Goal: Information Seeking & Learning: Learn about a topic

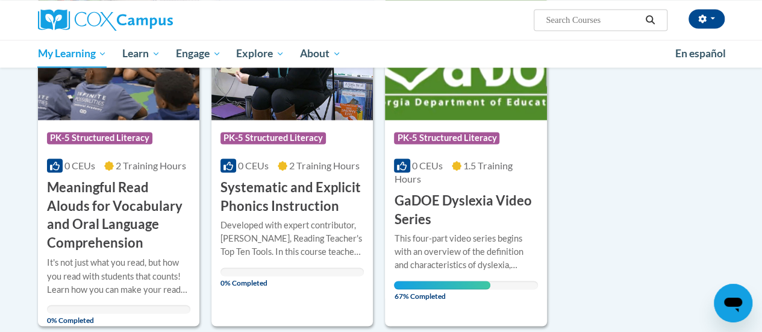
scroll to position [891, 0]
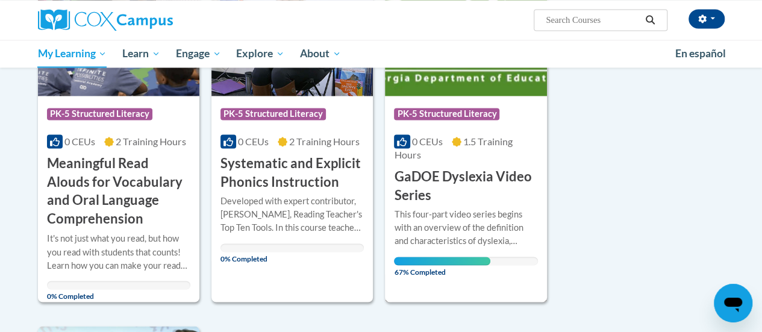
click at [462, 182] on h3 "GaDOE Dyslexia Video Series" at bounding box center [465, 185] width 143 height 37
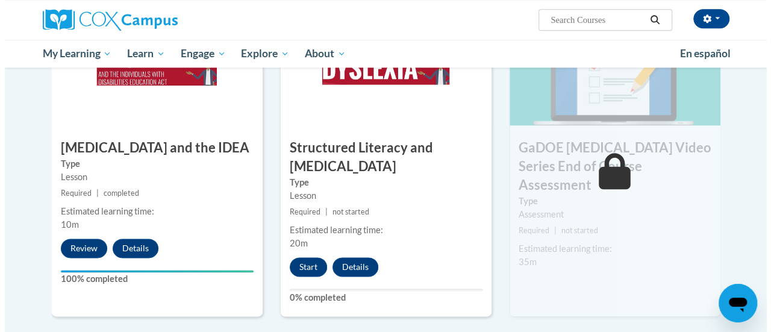
scroll to position [664, 0]
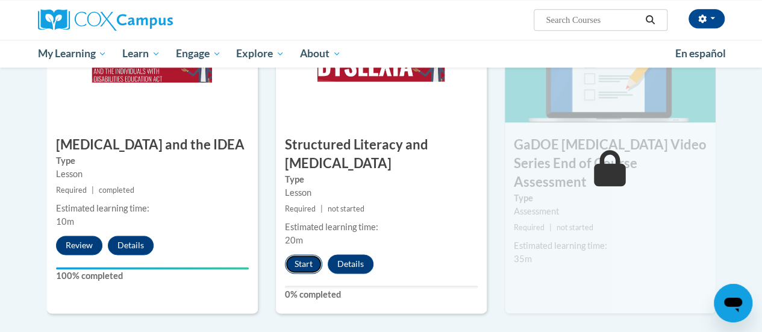
click at [306, 268] on button "Start" at bounding box center [303, 263] width 37 height 19
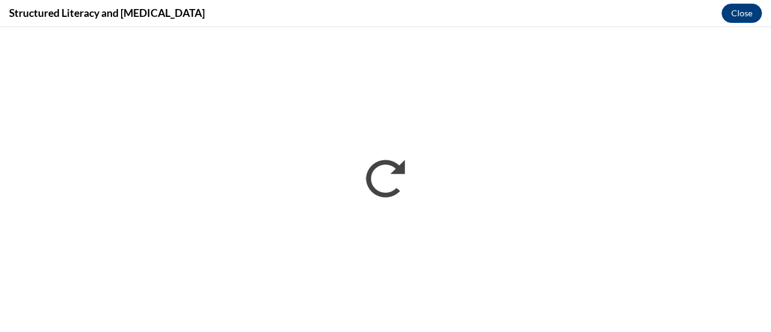
scroll to position [0, 0]
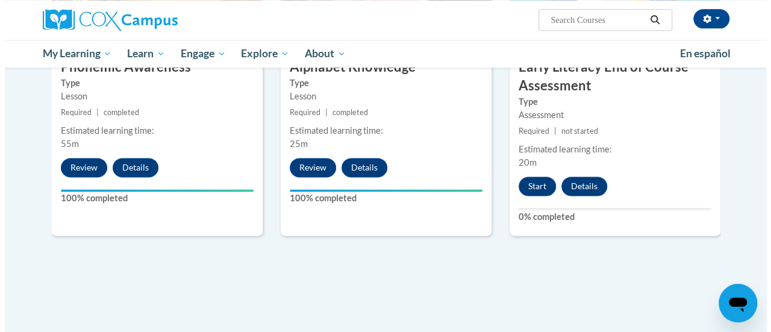
scroll to position [698, 0]
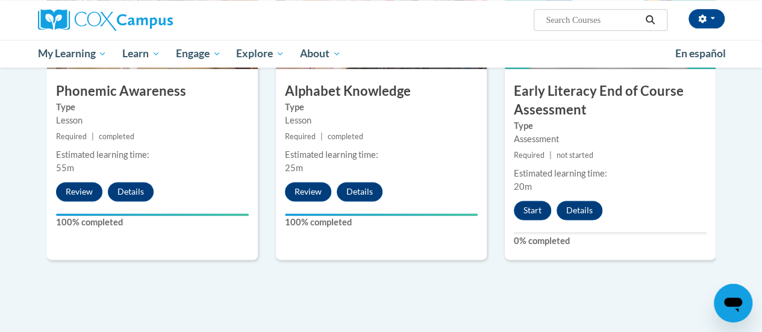
click at [526, 197] on div "6 Early Literacy End of Course Assessment Type Assessment Required | not starte…" at bounding box center [610, 103] width 211 height 311
click at [527, 205] on button "Start" at bounding box center [532, 210] width 37 height 19
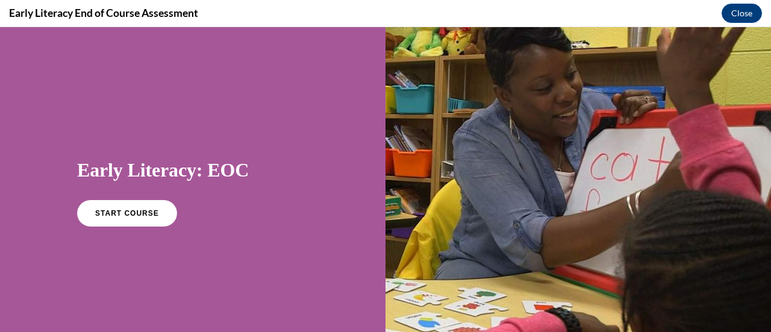
scroll to position [0, 0]
click at [126, 210] on span "START COURSE" at bounding box center [126, 213] width 67 height 9
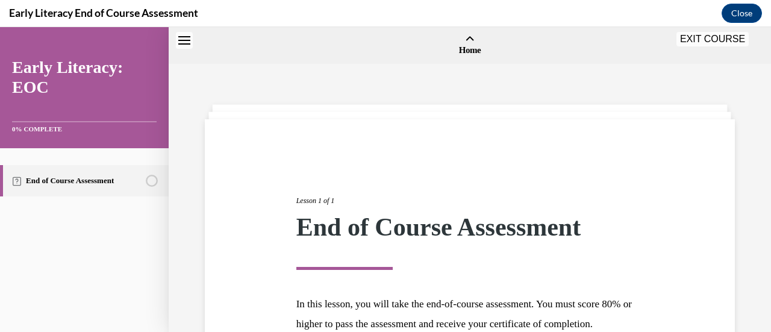
scroll to position [37, 0]
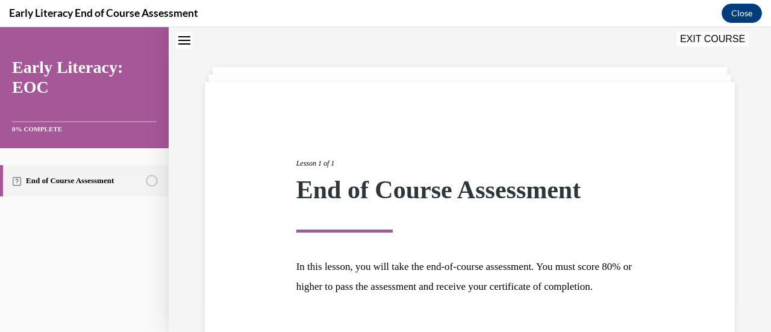
click at [397, 246] on div "Lesson 1 of 1 End of Course Assessment In this lesson, you will take the end-of…" at bounding box center [469, 237] width 365 height 214
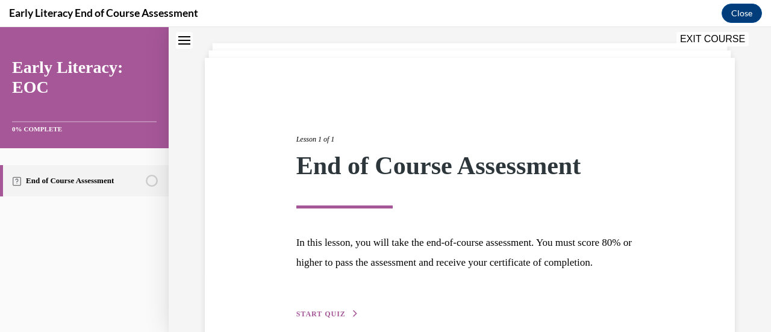
scroll to position [141, 0]
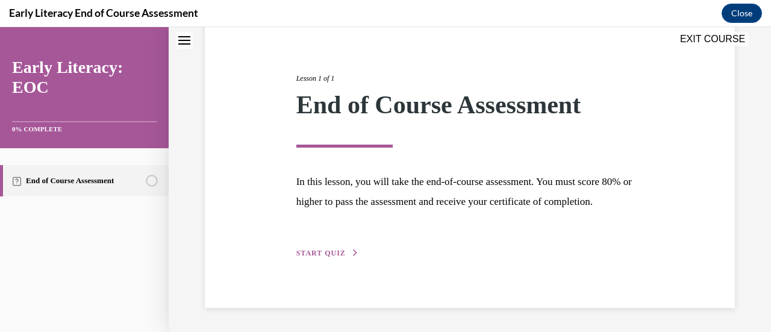
click at [319, 252] on span "START QUIZ" at bounding box center [320, 253] width 49 height 8
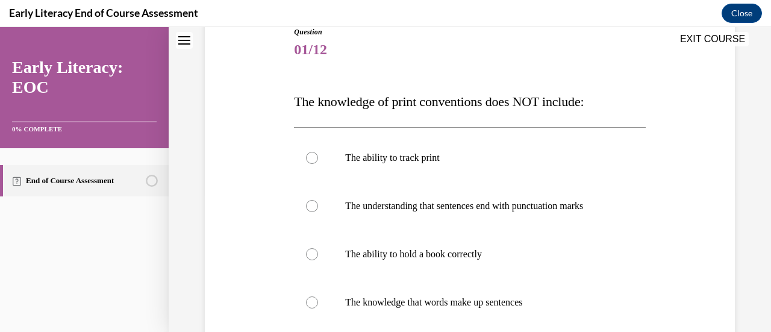
scroll to position [37, 0]
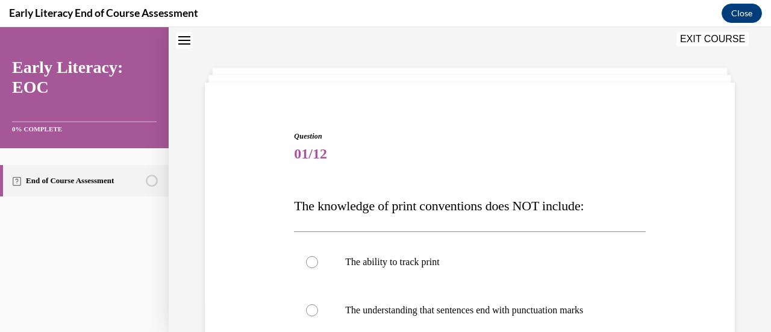
click at [410, 131] on span "Question" at bounding box center [469, 136] width 351 height 11
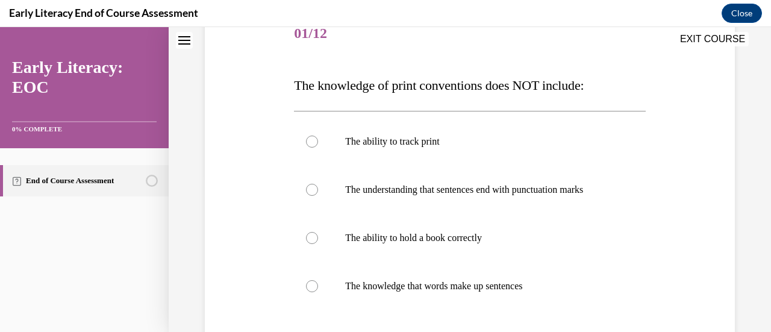
scroll to position [181, 0]
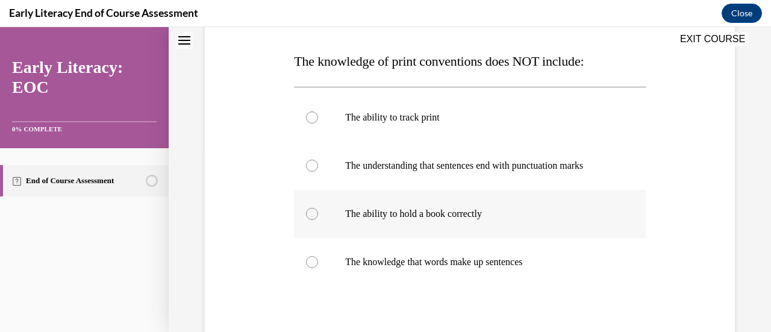
click at [500, 223] on div at bounding box center [469, 214] width 351 height 48
click at [486, 293] on div "Question 01/12 The knowledge of print conventions does NOT include: The ability…" at bounding box center [469, 210] width 351 height 449
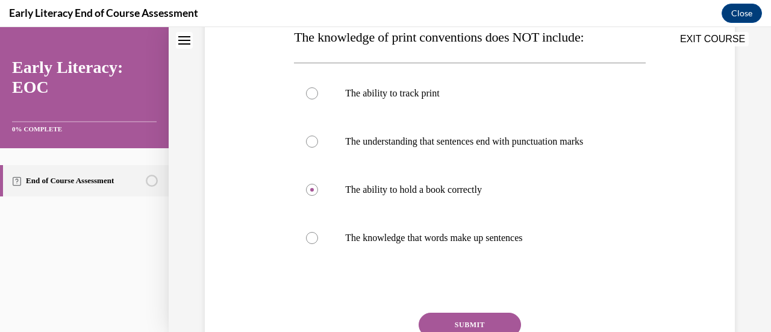
scroll to position [229, 0]
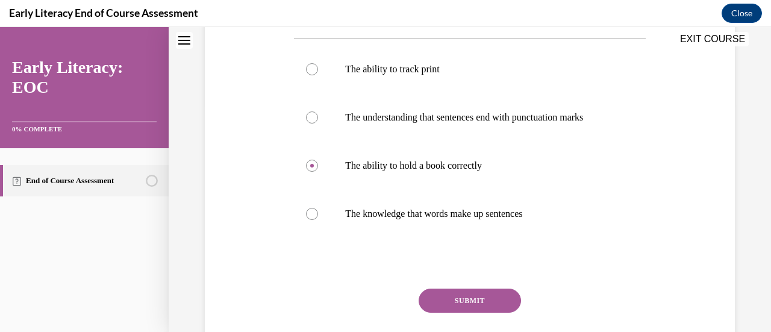
click at [474, 298] on button "SUBMIT" at bounding box center [469, 300] width 102 height 24
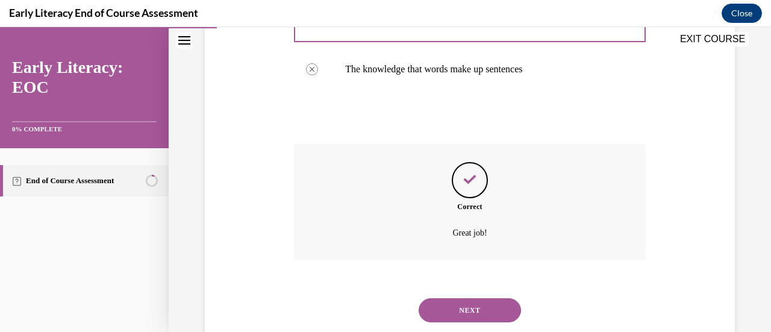
click at [474, 298] on button "NEXT" at bounding box center [469, 310] width 102 height 24
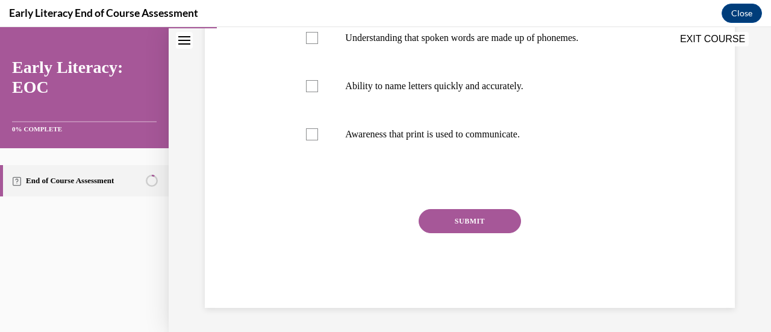
scroll to position [37, 0]
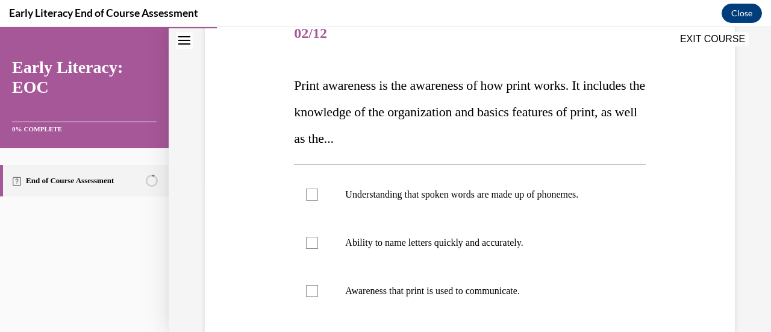
scroll to position [181, 0]
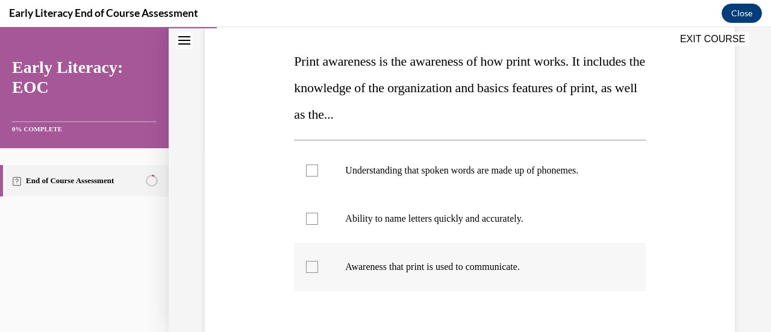
click at [432, 279] on div at bounding box center [469, 267] width 351 height 48
click at [432, 303] on div "Question 02/12 Print awareness is the awareness of how print works. It includes…" at bounding box center [469, 213] width 351 height 454
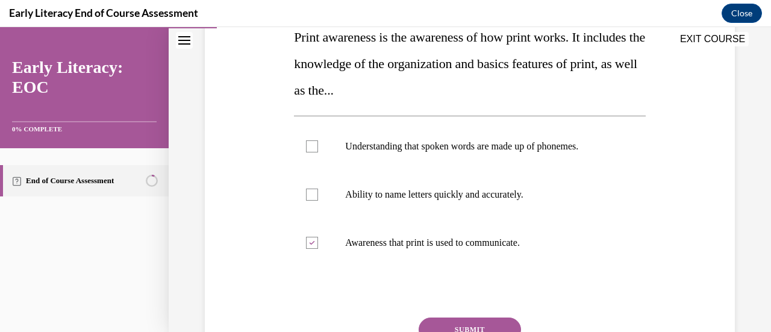
scroll to position [229, 0]
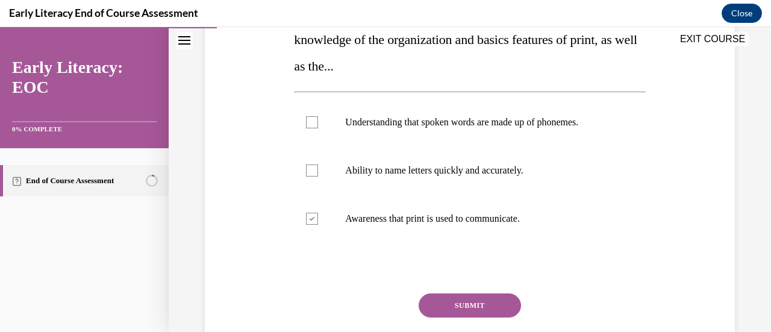
click at [432, 303] on button "SUBMIT" at bounding box center [469, 305] width 102 height 24
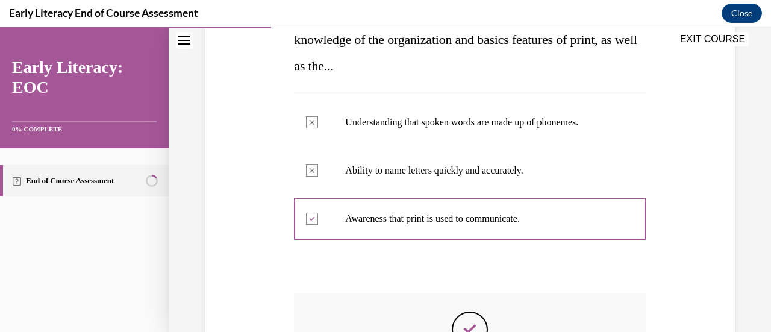
click at [532, 277] on div "Question 02/12 Print awareness is the awareness of how print works. It includes…" at bounding box center [469, 214] width 351 height 552
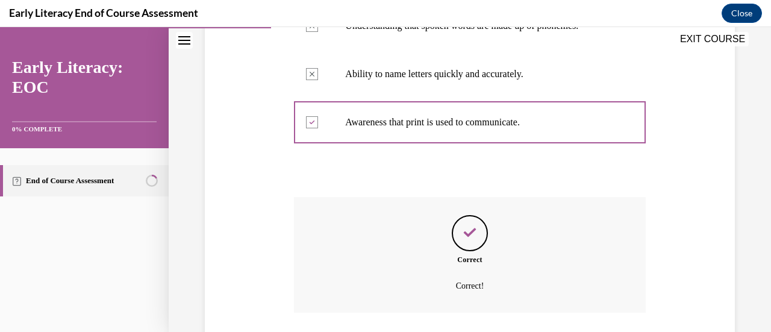
scroll to position [350, 0]
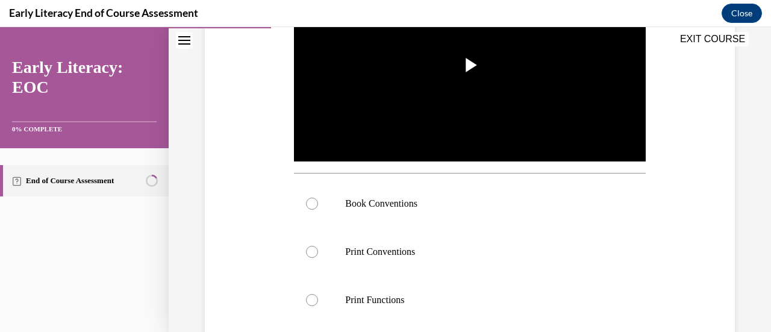
scroll to position [326, 0]
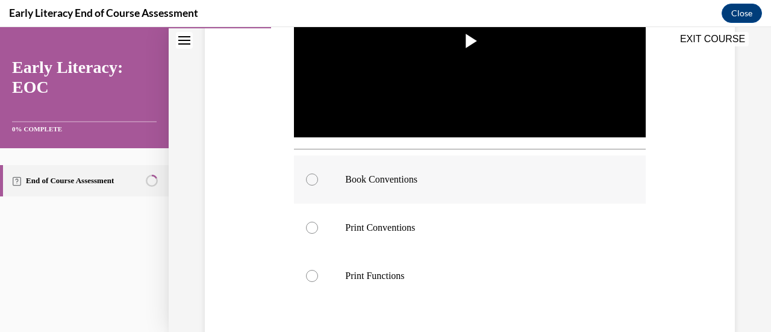
click at [405, 185] on div at bounding box center [469, 179] width 351 height 48
click at [265, 187] on div "Question 03/12 Which print awareness skill is the teacher teaching? Video Playe…" at bounding box center [470, 128] width 536 height 644
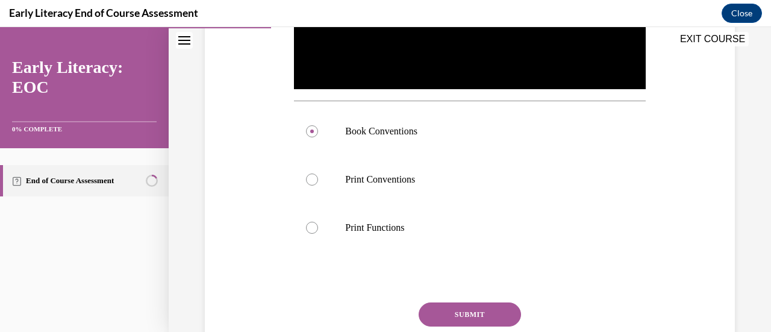
scroll to position [398, 0]
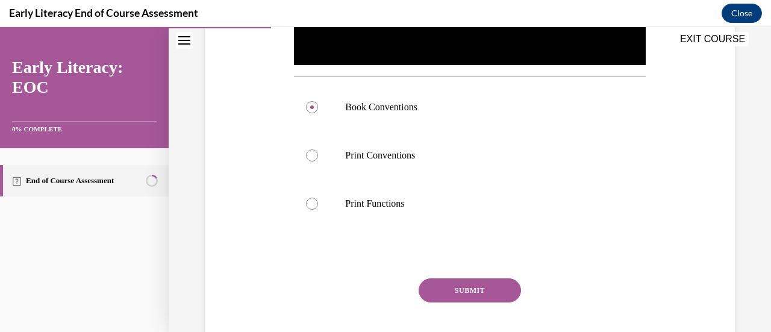
click at [450, 281] on button "SUBMIT" at bounding box center [469, 290] width 102 height 24
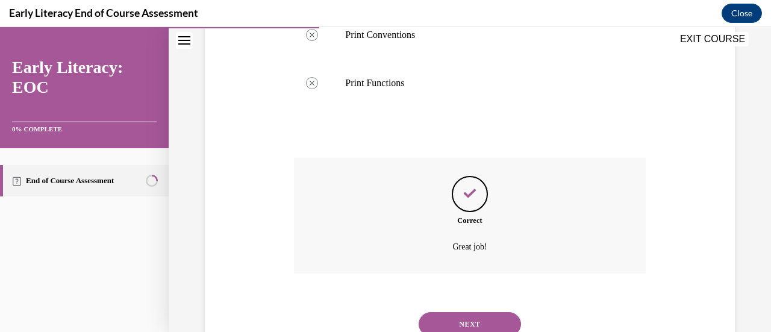
scroll to position [561, 0]
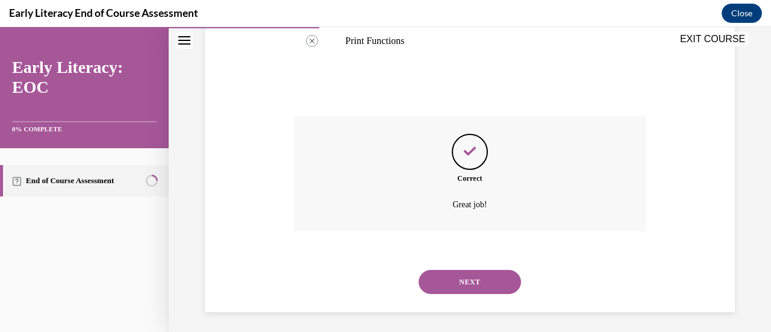
click at [457, 274] on button "NEXT" at bounding box center [469, 282] width 102 height 24
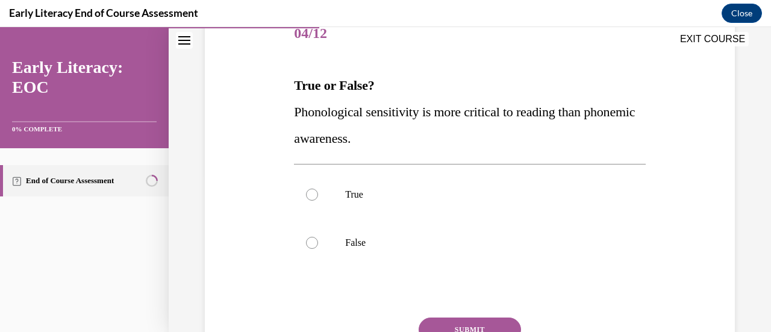
scroll to position [181, 0]
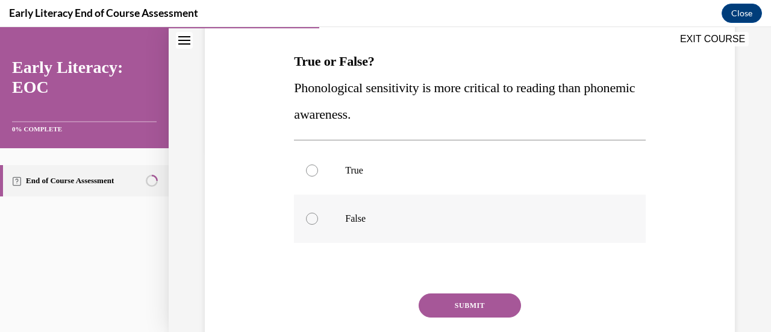
click at [402, 202] on div at bounding box center [469, 218] width 351 height 48
click at [450, 303] on button "SUBMIT" at bounding box center [469, 305] width 102 height 24
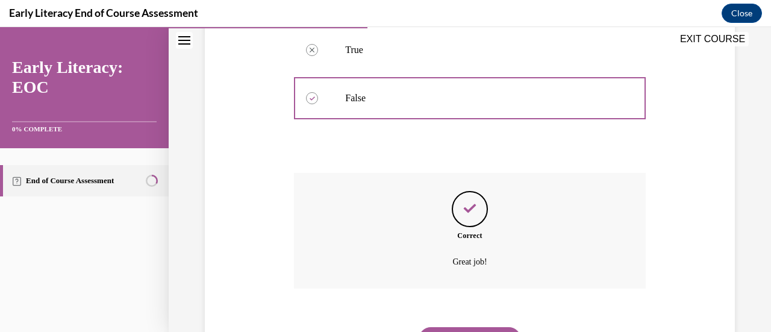
scroll to position [362, 0]
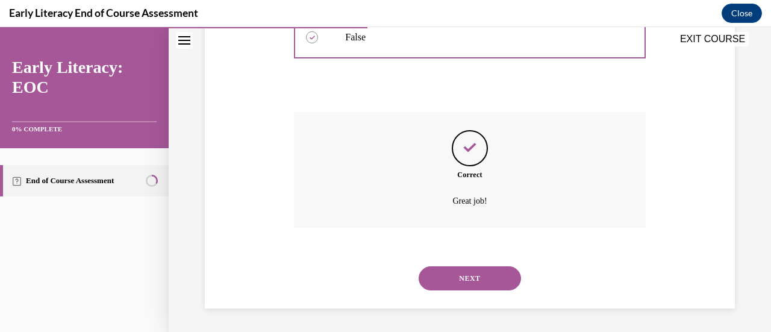
click at [455, 272] on button "NEXT" at bounding box center [469, 278] width 102 height 24
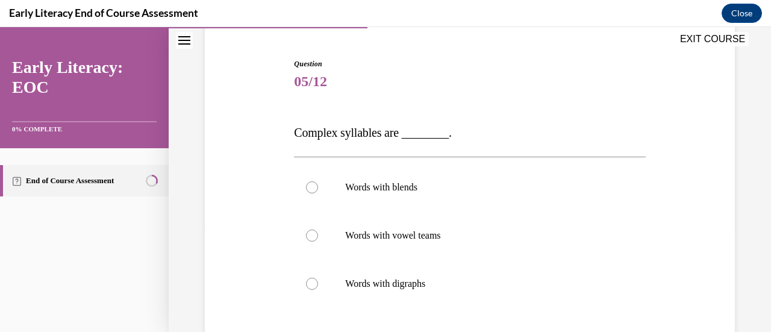
scroll to position [133, 0]
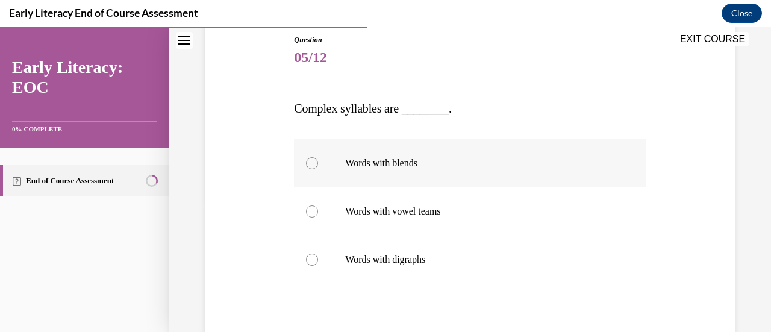
click at [364, 184] on div at bounding box center [469, 163] width 351 height 48
click at [258, 196] on div "Question 05/12 Complex syllables are ________. Words with blends Words with vow…" at bounding box center [470, 215] width 536 height 435
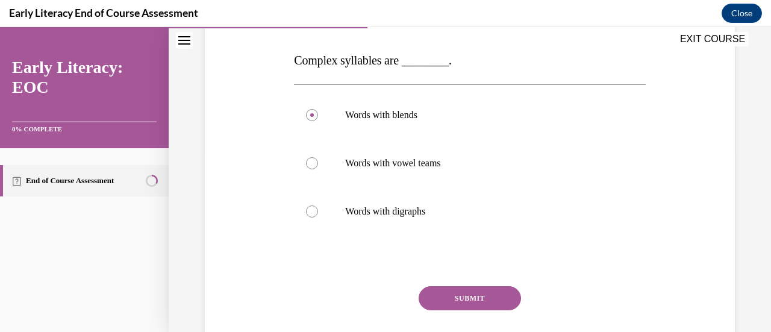
scroll to position [205, 0]
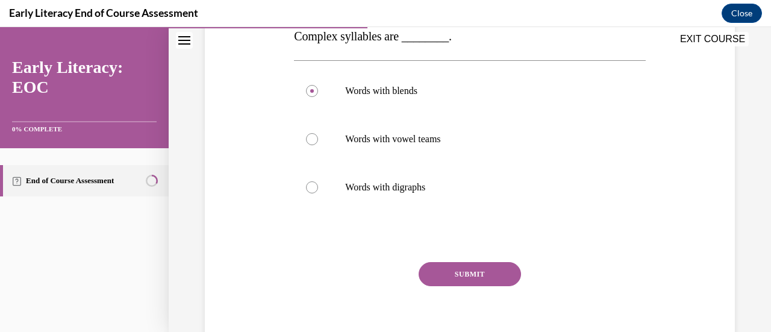
click at [470, 279] on button "SUBMIT" at bounding box center [469, 274] width 102 height 24
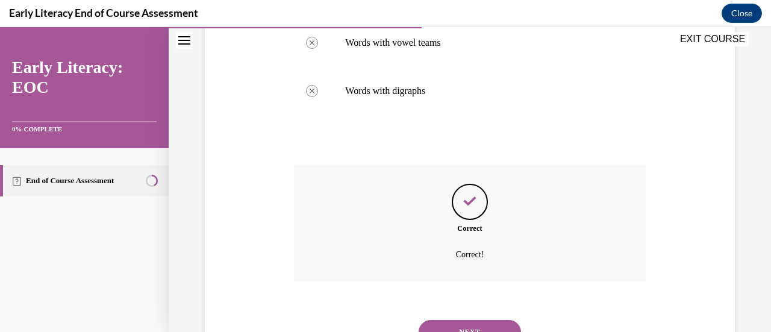
scroll to position [326, 0]
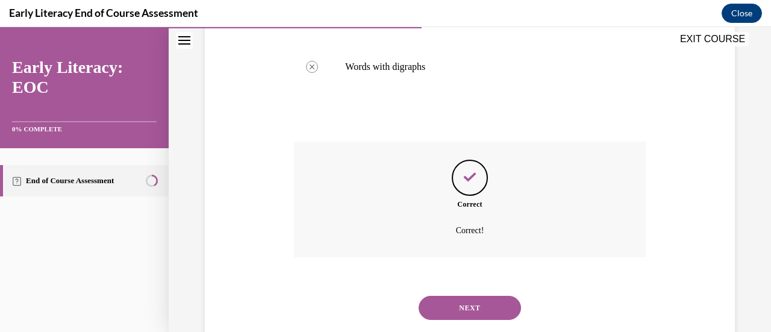
click at [451, 303] on button "NEXT" at bounding box center [469, 308] width 102 height 24
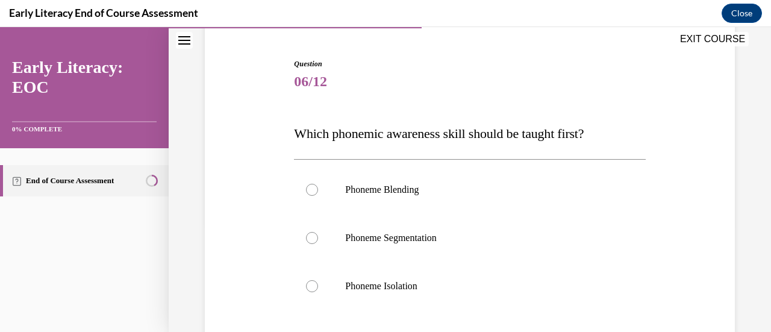
scroll to position [133, 0]
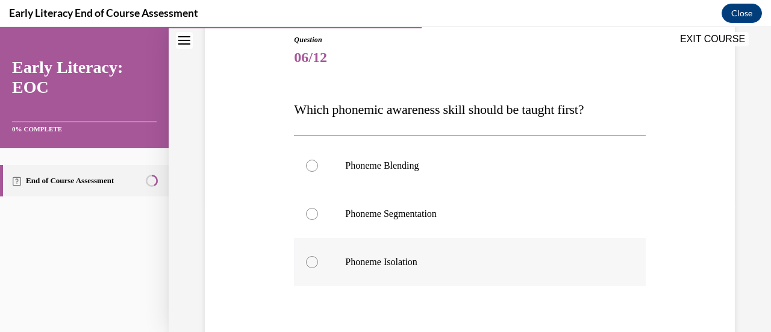
click at [413, 256] on p "Phoneme Isolation" at bounding box center [480, 262] width 270 height 12
click at [244, 241] on div "Question 06/12 Which phonemic awareness skill should be taught first? Phoneme B…" at bounding box center [470, 216] width 536 height 437
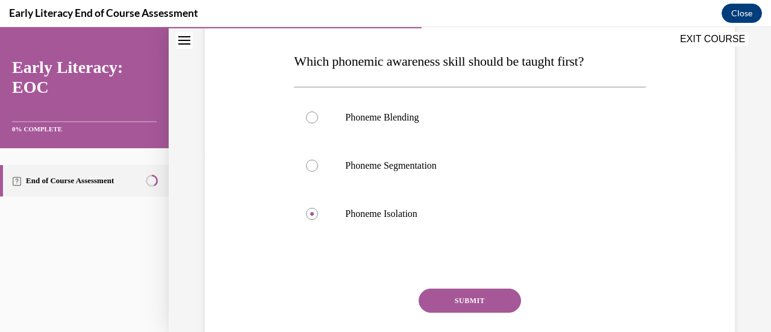
scroll to position [205, 0]
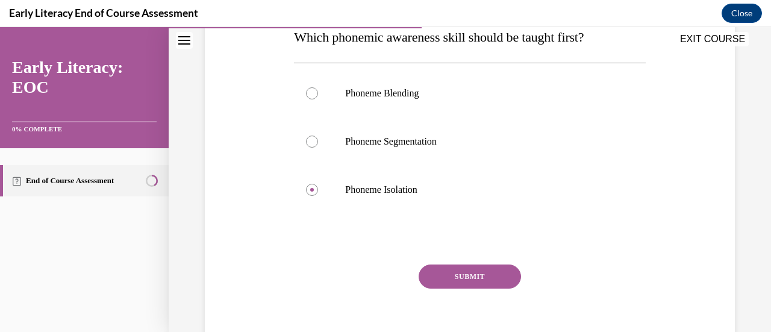
click at [444, 282] on button "SUBMIT" at bounding box center [469, 276] width 102 height 24
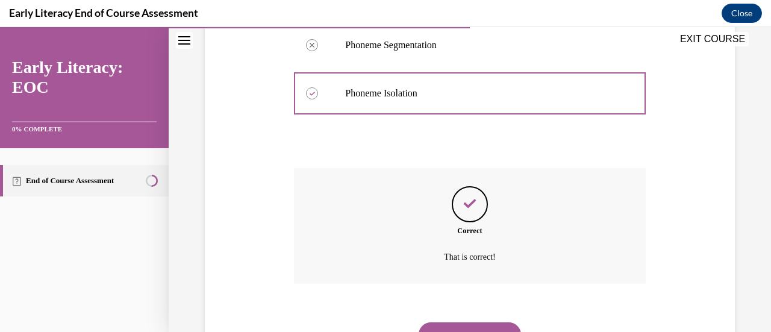
scroll to position [326, 0]
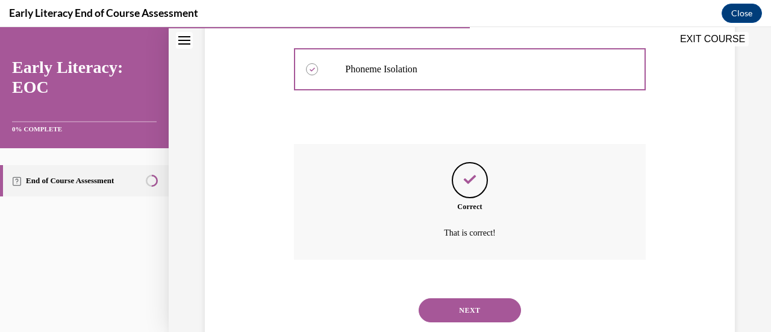
click at [462, 299] on button "NEXT" at bounding box center [469, 310] width 102 height 24
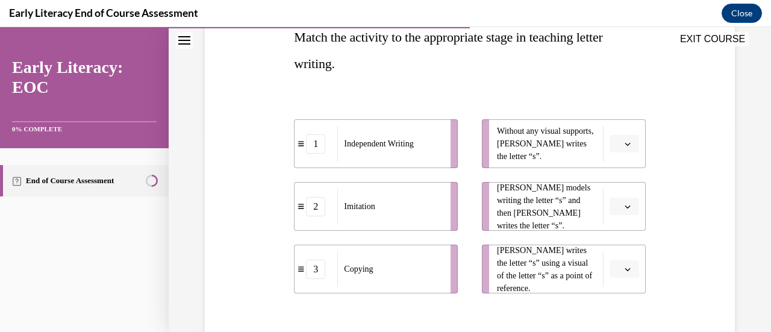
scroll to position [229, 0]
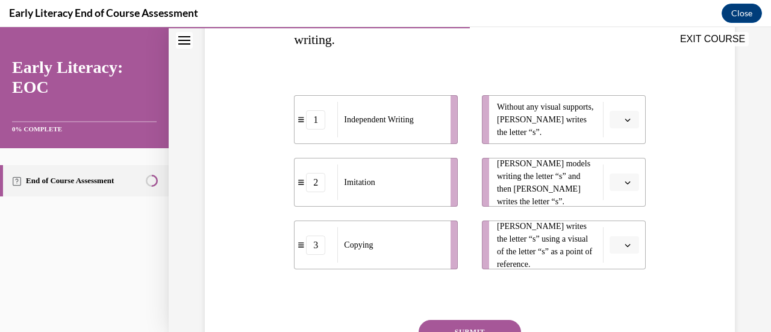
click at [425, 185] on div "Imitation" at bounding box center [389, 182] width 105 height 36
click at [624, 184] on icon "button" at bounding box center [627, 182] width 6 height 6
click at [662, 196] on div "Question 07/12 Match the activity to the appropriate stage in teaching letter w…" at bounding box center [470, 160] width 536 height 517
click at [623, 123] on span "button" at bounding box center [627, 120] width 8 height 8
click at [611, 179] on div "1" at bounding box center [615, 170] width 30 height 24
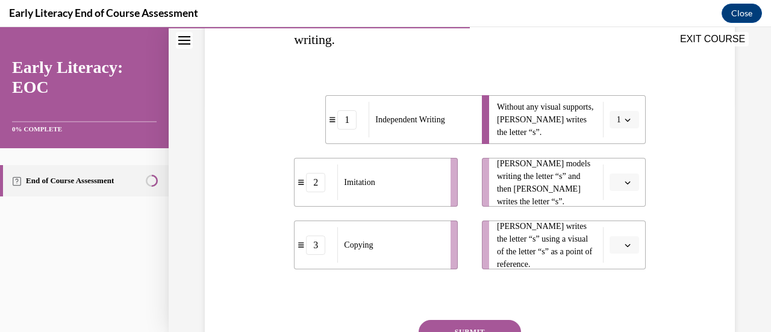
click at [624, 244] on icon "button" at bounding box center [626, 245] width 5 height 3
click at [619, 221] on div "3" at bounding box center [615, 218] width 30 height 24
click at [626, 187] on button "button" at bounding box center [624, 182] width 30 height 18
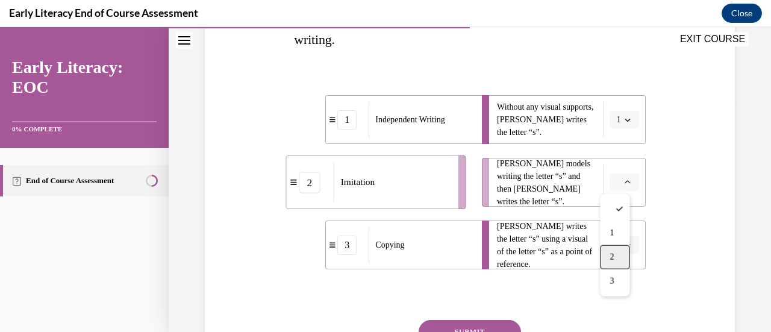
click at [621, 251] on div "2" at bounding box center [615, 257] width 30 height 24
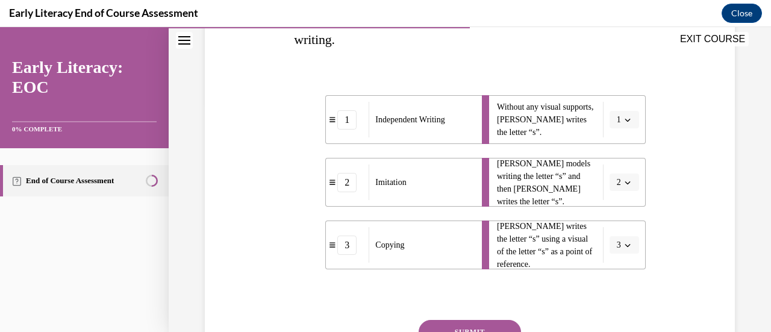
click at [723, 211] on div "Question 07/12 Match the activity to the appropriate stage in teaching letter w…" at bounding box center [470, 160] width 536 height 517
click at [465, 325] on button "SUBMIT" at bounding box center [469, 332] width 102 height 24
click at [658, 234] on div "Question 07/12 Match the activity to the appropriate stage in teaching letter w…" at bounding box center [470, 209] width 536 height 614
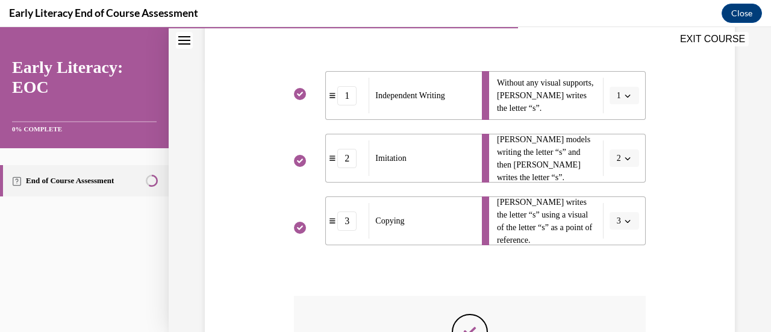
scroll to position [437, 0]
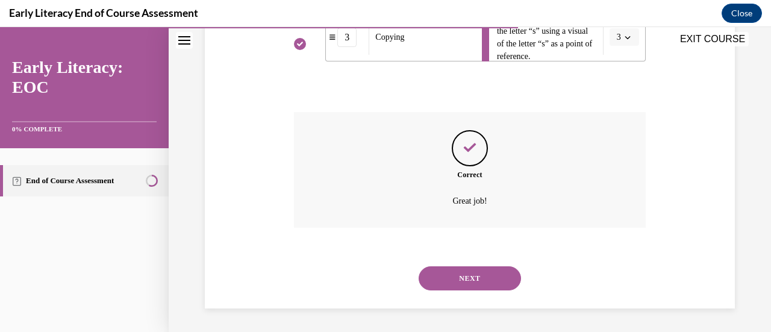
click at [429, 275] on button "NEXT" at bounding box center [469, 278] width 102 height 24
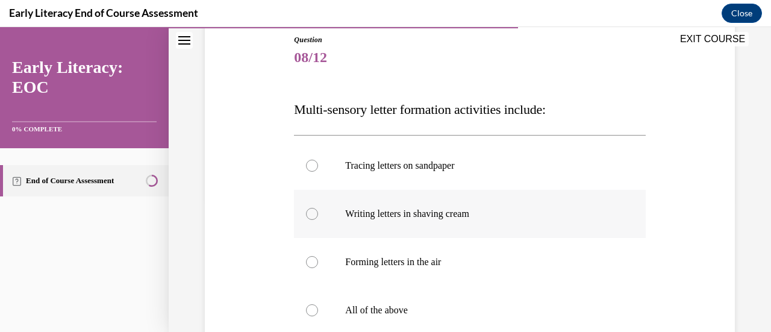
scroll to position [157, 0]
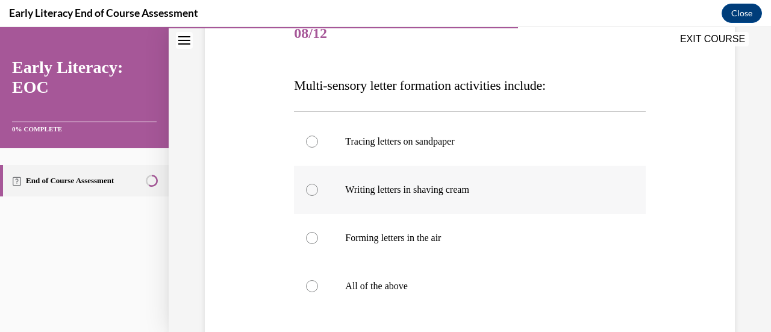
click at [458, 275] on div at bounding box center [469, 286] width 351 height 48
click at [744, 223] on div "Question 08/12 Multi-sensory letter formation activities include: Tracing lette…" at bounding box center [470, 196] width 602 height 576
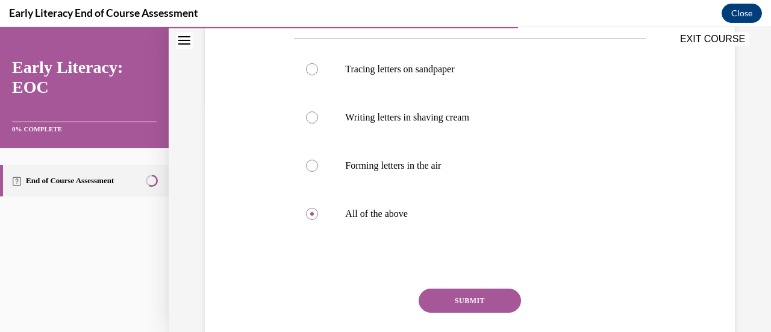
scroll to position [253, 0]
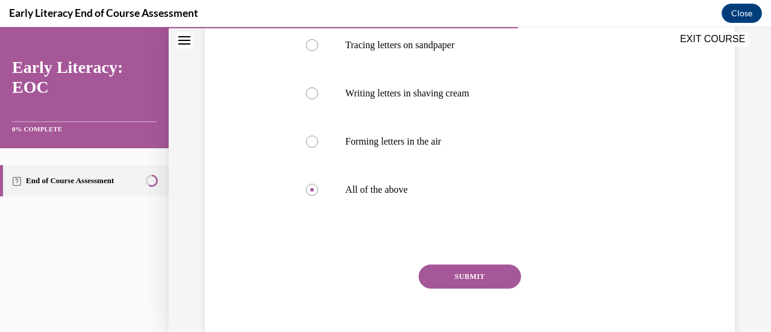
click at [503, 272] on button "SUBMIT" at bounding box center [469, 276] width 102 height 24
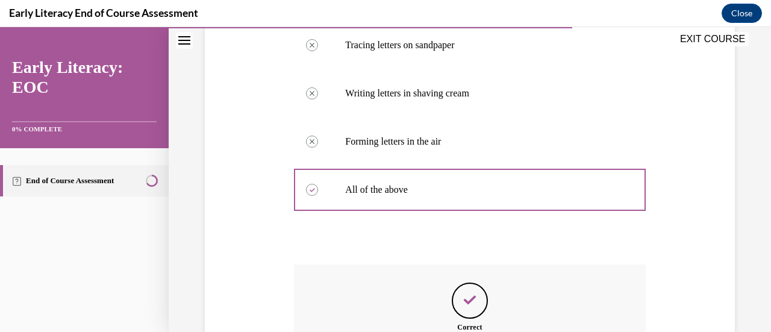
click at [720, 173] on div "Question 08/12 Multi-sensory letter formation activities include: Tracing lette…" at bounding box center [470, 169] width 536 height 583
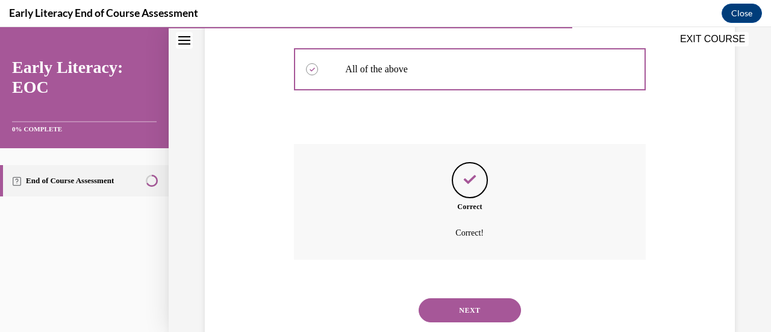
scroll to position [398, 0]
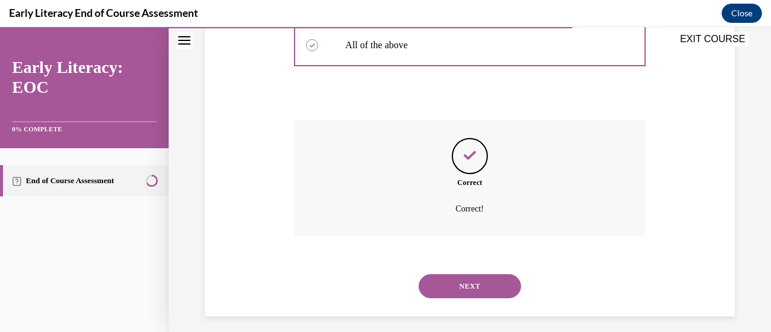
click at [503, 281] on button "NEXT" at bounding box center [469, 286] width 102 height 24
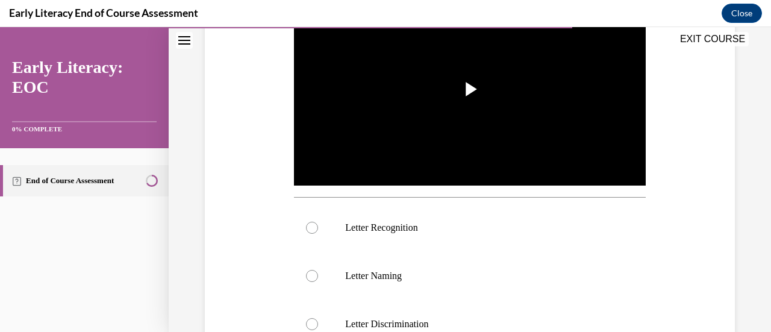
scroll to position [302, 0]
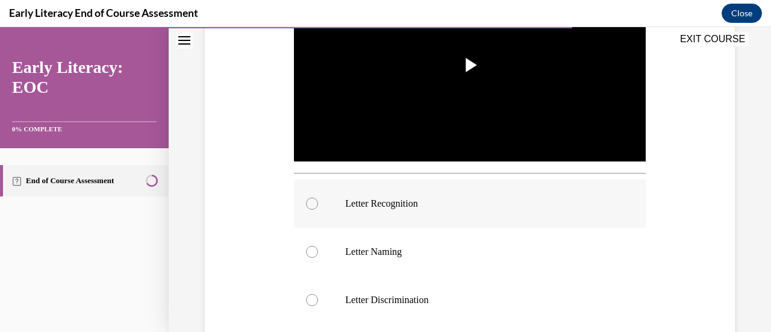
click at [505, 197] on p "Letter Recognition" at bounding box center [480, 203] width 270 height 12
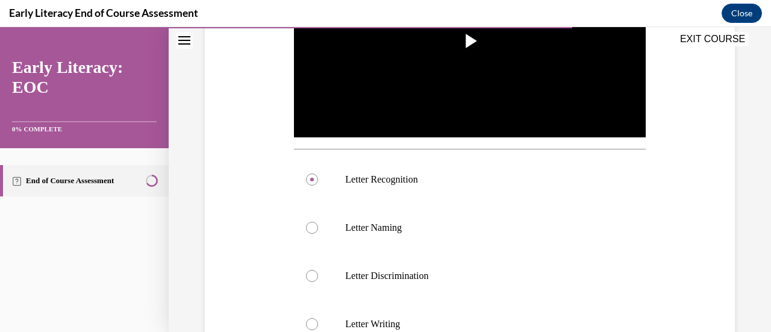
click at [735, 161] on div "Question 09/12 Which skill is the teacher reinforcing in this video clip? Video…" at bounding box center [470, 130] width 602 height 782
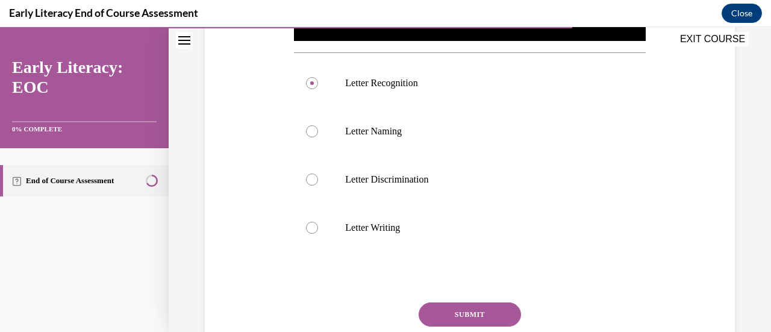
scroll to position [446, 0]
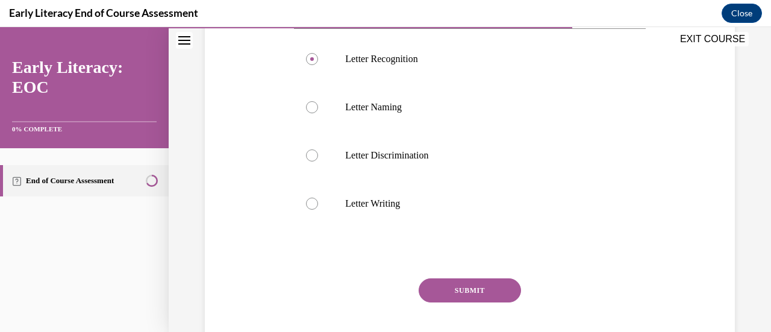
click at [459, 294] on button "SUBMIT" at bounding box center [469, 290] width 102 height 24
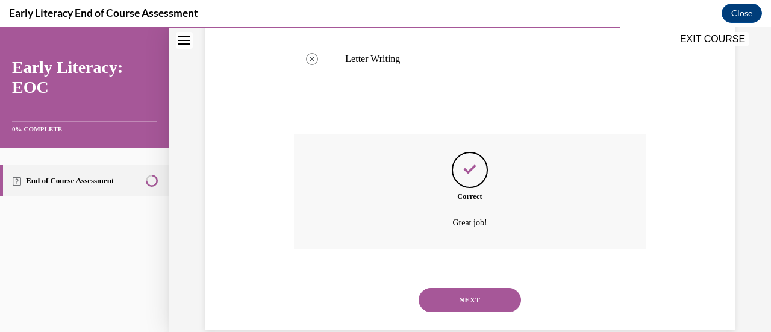
click at [502, 289] on button "NEXT" at bounding box center [469, 300] width 102 height 24
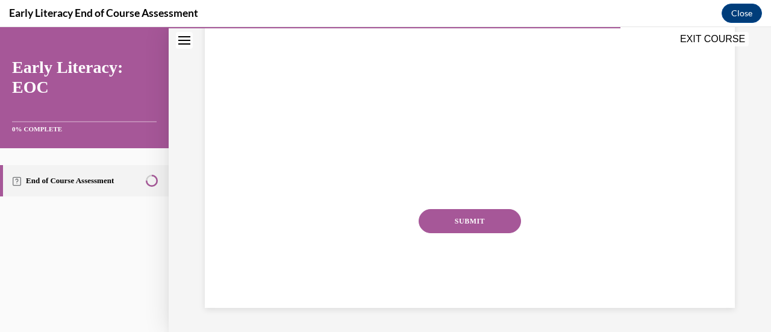
scroll to position [37, 0]
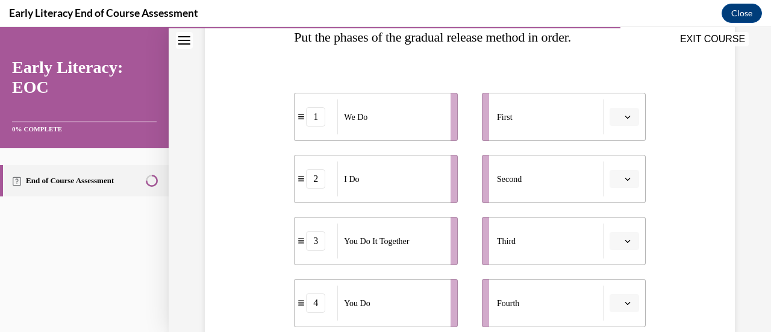
scroll to position [229, 0]
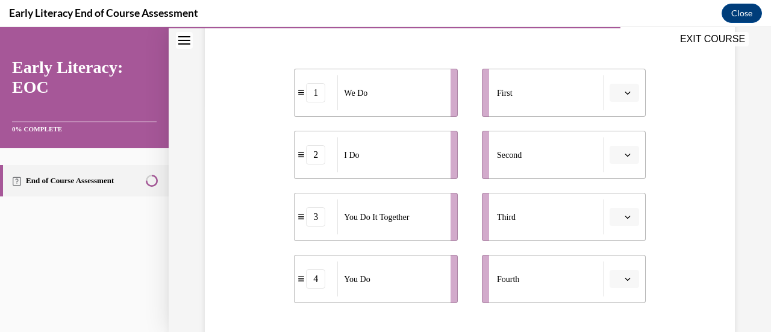
click at [393, 157] on div "I Do" at bounding box center [389, 154] width 105 height 35
click at [614, 90] on button "button" at bounding box center [624, 93] width 30 height 18
click at [615, 157] on div "2" at bounding box center [615, 167] width 30 height 24
click at [620, 149] on button "button" at bounding box center [624, 155] width 30 height 18
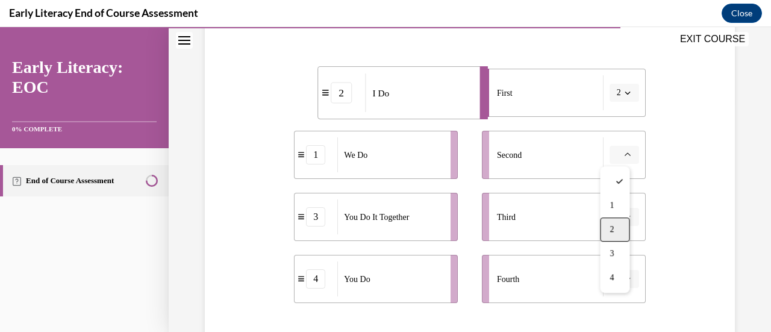
click at [618, 226] on div "2" at bounding box center [615, 229] width 30 height 24
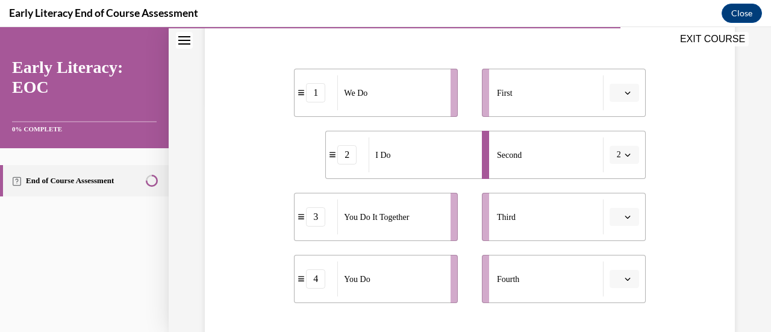
click at [609, 99] on button "button" at bounding box center [624, 93] width 30 height 18
click at [683, 129] on div "Question 10/12 Put the phases of the gradual release method in order. 1 We Do 2…" at bounding box center [470, 177] width 536 height 550
click at [617, 155] on span "2" at bounding box center [619, 155] width 4 height 12
click at [617, 93] on span "Please select an option" at bounding box center [619, 93] width 4 height 12
click at [618, 160] on div "2" at bounding box center [615, 167] width 30 height 24
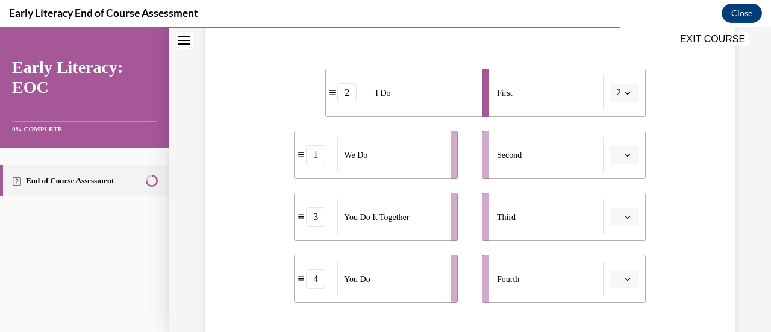
click at [625, 157] on button "button" at bounding box center [624, 155] width 30 height 18
click at [619, 225] on div "2" at bounding box center [615, 229] width 30 height 24
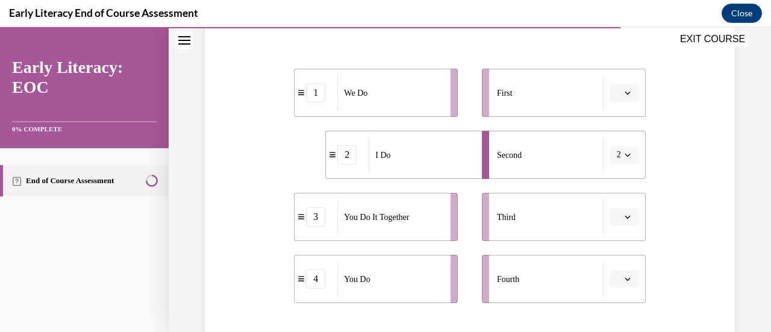
click at [624, 217] on icon "button" at bounding box center [627, 217] width 6 height 6
click at [614, 173] on div "3" at bounding box center [615, 166] width 30 height 24
click at [624, 276] on icon "button" at bounding box center [627, 279] width 6 height 6
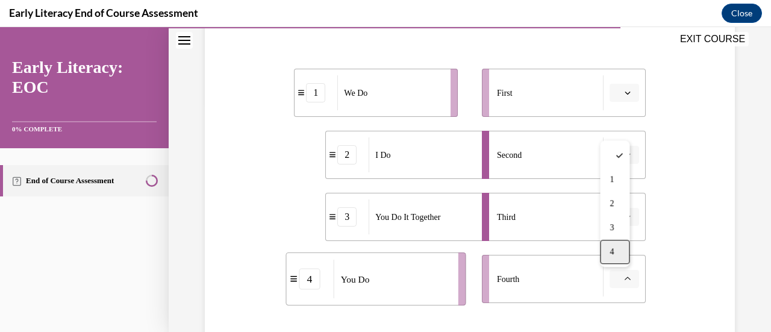
click at [615, 256] on div "4" at bounding box center [615, 252] width 30 height 24
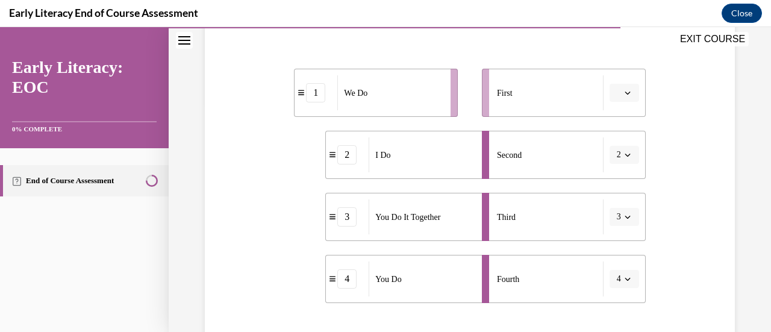
click at [617, 87] on span "Please select an option" at bounding box center [619, 93] width 4 height 12
click at [614, 159] on div "2" at bounding box center [615, 167] width 30 height 24
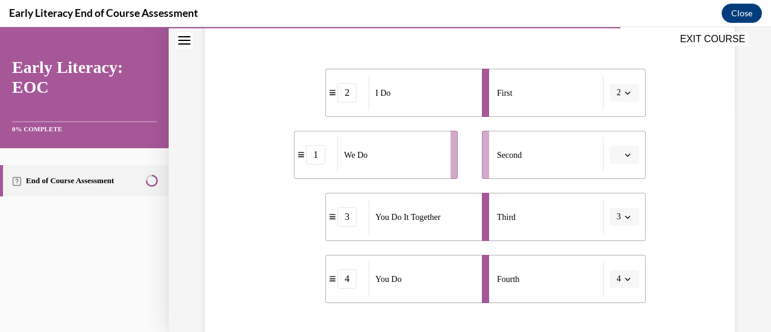
click at [624, 92] on icon "button" at bounding box center [626, 93] width 5 height 3
click at [614, 139] on div "1" at bounding box center [612, 143] width 30 height 24
click at [624, 152] on icon "button" at bounding box center [627, 155] width 6 height 6
click at [617, 199] on div "1" at bounding box center [615, 205] width 30 height 24
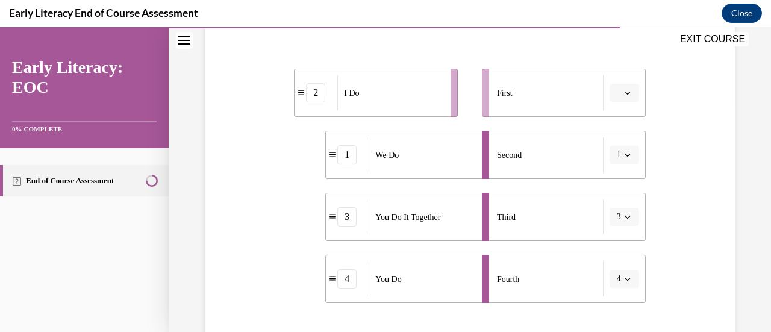
click at [711, 116] on div "Question 10/12 Put the phases of the gradual release method in order. 2 I Do 1 …" at bounding box center [470, 177] width 536 height 550
drag, startPoint x: 352, startPoint y: 92, endPoint x: 530, endPoint y: 93, distance: 178.2
click at [530, 93] on span "I Do" at bounding box center [529, 94] width 15 height 13
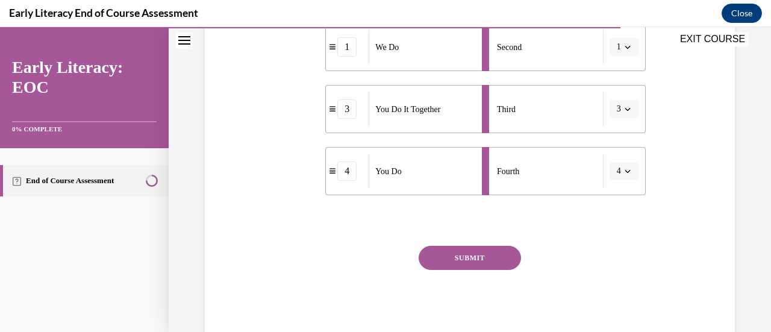
click at [468, 255] on button "SUBMIT" at bounding box center [469, 258] width 102 height 24
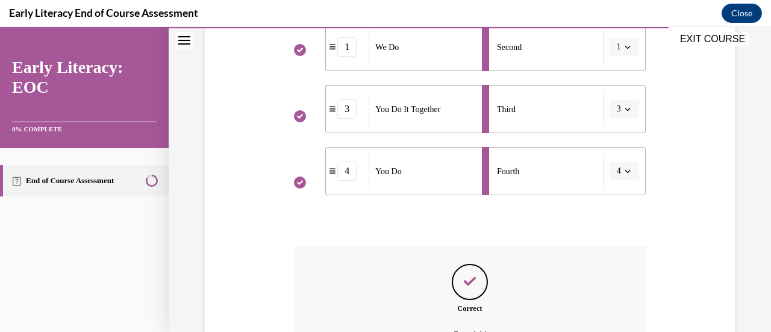
scroll to position [471, 0]
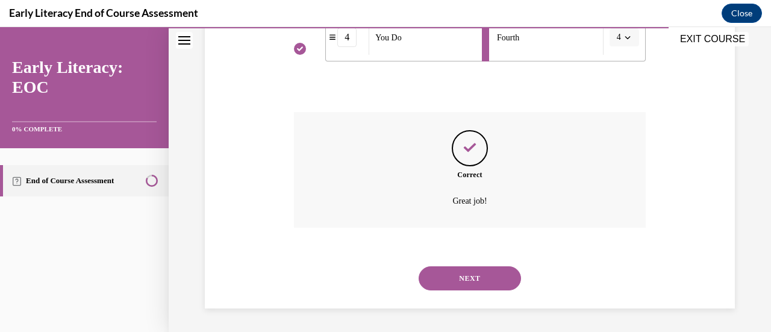
click at [426, 275] on button "NEXT" at bounding box center [469, 278] width 102 height 24
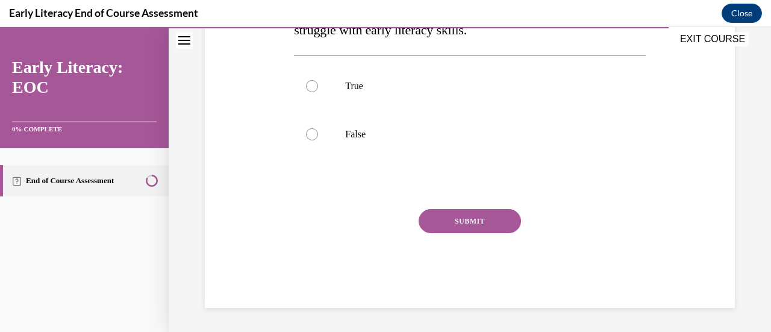
scroll to position [37, 0]
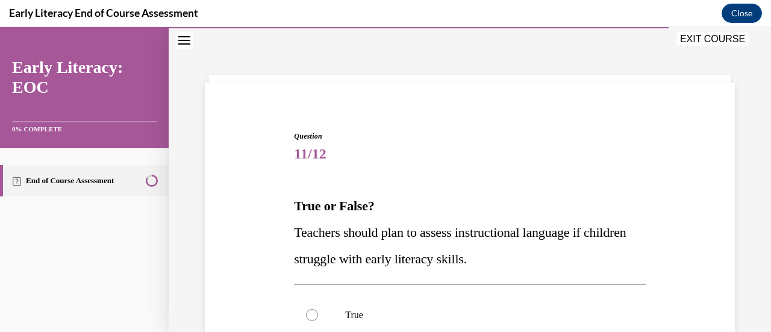
click at [601, 181] on div "Question 11/12 True or False? Teachers should plan to assess instructional lang…" at bounding box center [469, 334] width 351 height 406
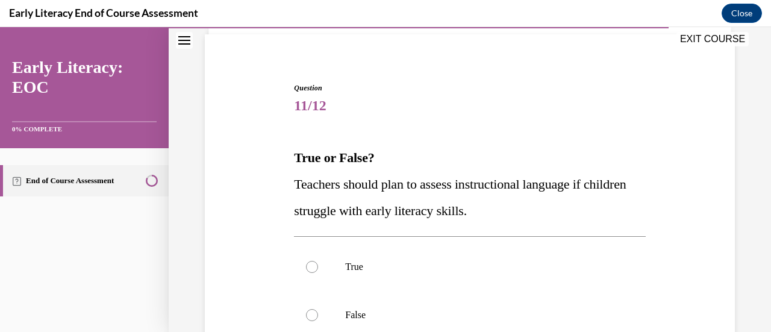
scroll to position [109, 0]
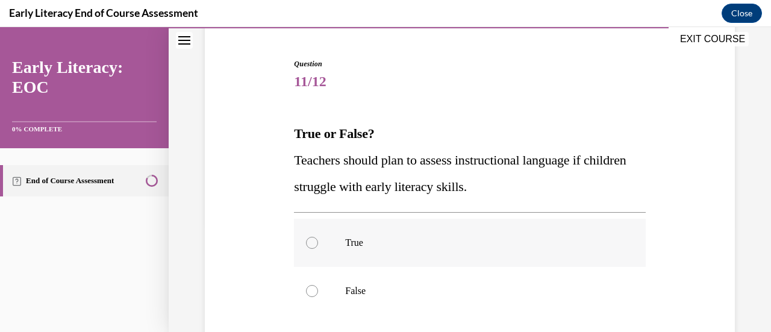
click at [449, 255] on div at bounding box center [469, 243] width 351 height 48
click at [494, 131] on div "True or False? Teachers should plan to assess instructional language if childre…" at bounding box center [469, 159] width 351 height 79
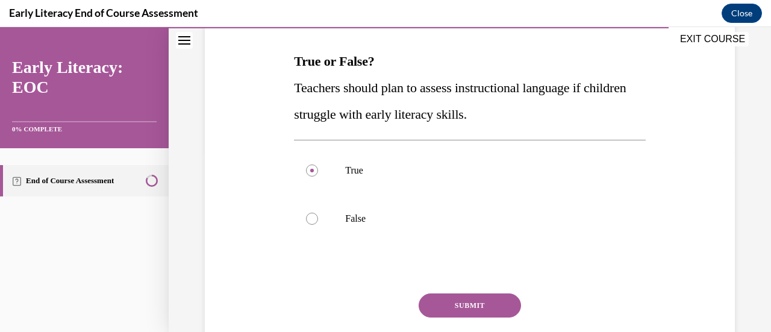
scroll to position [205, 0]
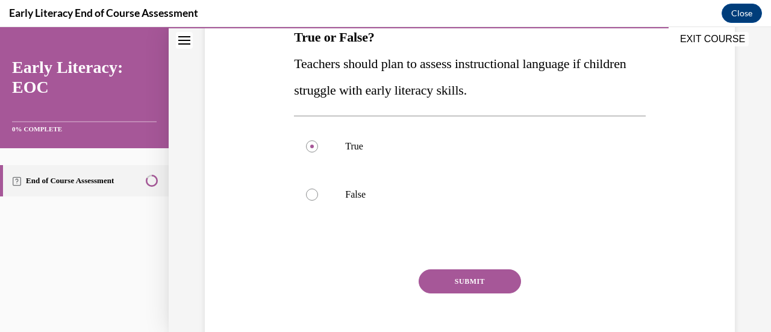
click at [479, 280] on button "SUBMIT" at bounding box center [469, 281] width 102 height 24
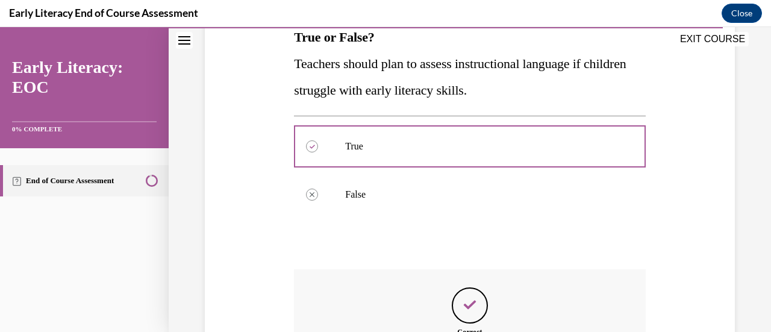
click at [533, 241] on div "Question 11/12 True or False? Teachers should plan to assess instructional lang…" at bounding box center [469, 213] width 351 height 503
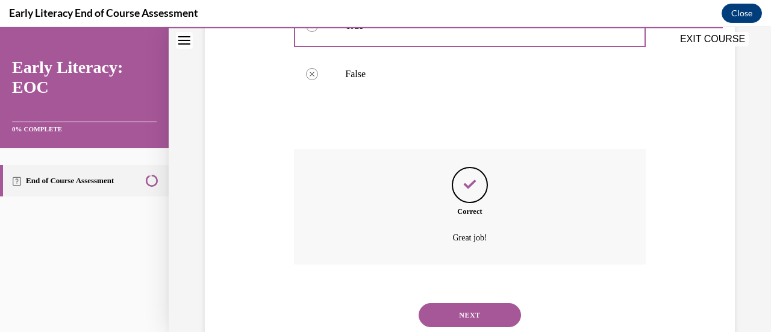
scroll to position [350, 0]
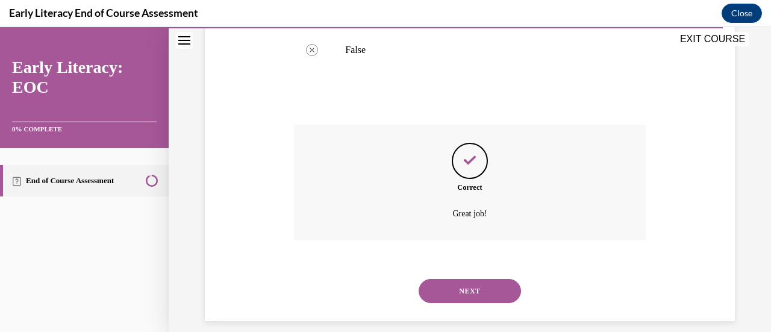
click at [465, 298] on button "NEXT" at bounding box center [469, 291] width 102 height 24
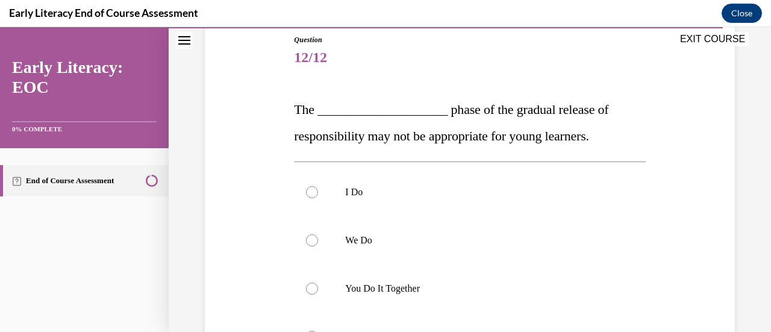
scroll to position [157, 0]
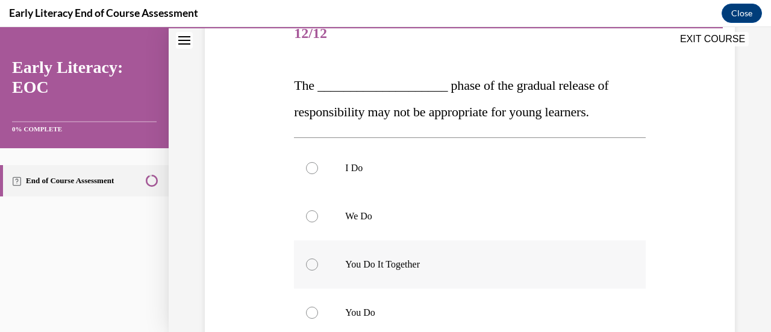
click at [446, 275] on div at bounding box center [469, 264] width 351 height 48
click at [684, 221] on div "Question 12/12 The ____________________ phase of the gradual release of respons…" at bounding box center [470, 230] width 536 height 512
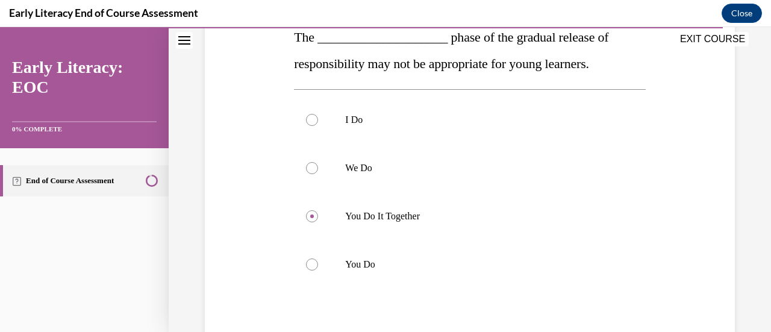
scroll to position [229, 0]
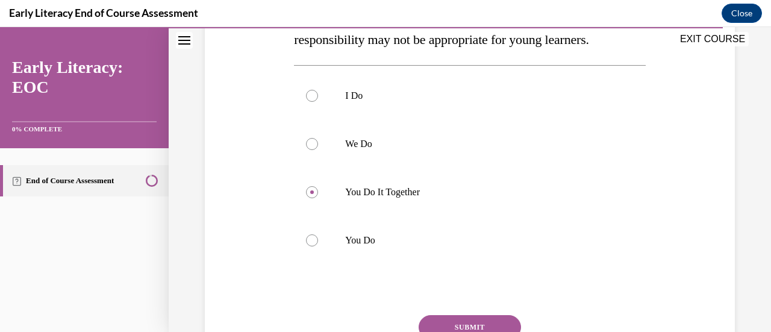
click at [487, 323] on button "SUBMIT" at bounding box center [469, 327] width 102 height 24
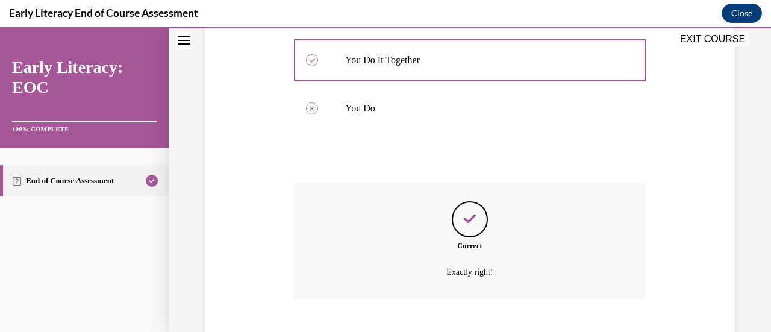
scroll to position [390, 0]
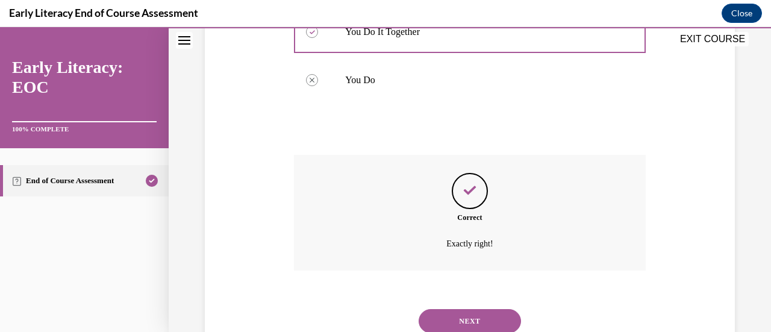
click at [452, 310] on button "NEXT" at bounding box center [469, 321] width 102 height 24
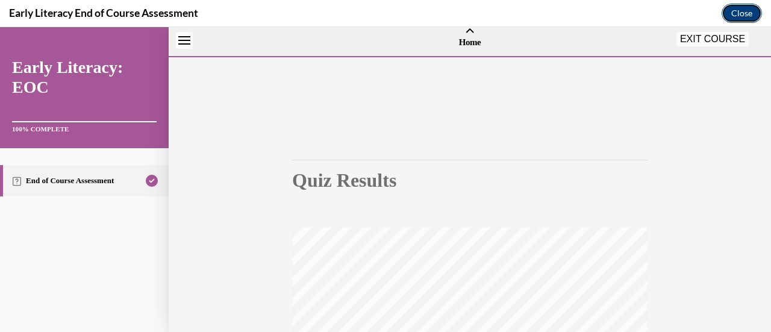
click at [738, 16] on button "Close" at bounding box center [741, 13] width 40 height 19
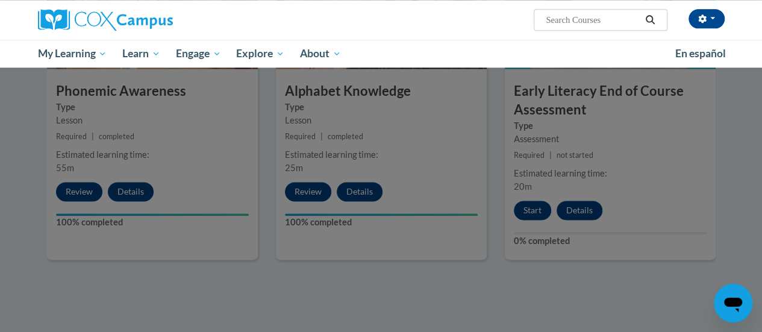
click at [603, 156] on div at bounding box center [381, 166] width 762 height 332
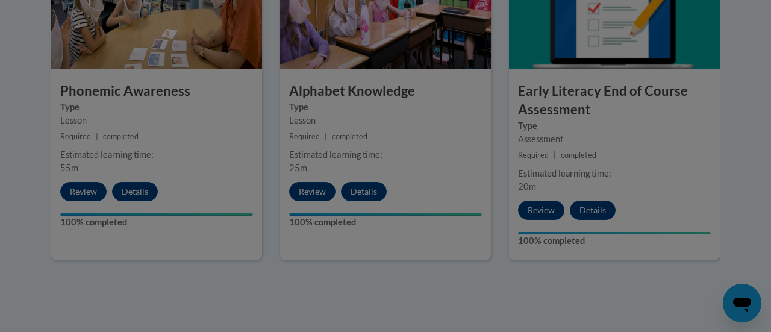
drag, startPoint x: 770, startPoint y: 185, endPoint x: 770, endPoint y: 126, distance: 59.0
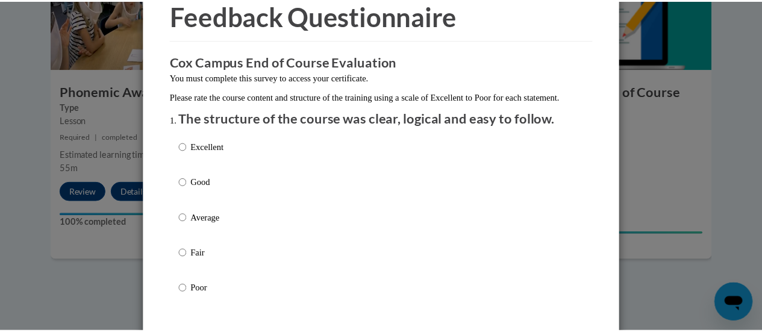
scroll to position [0, 0]
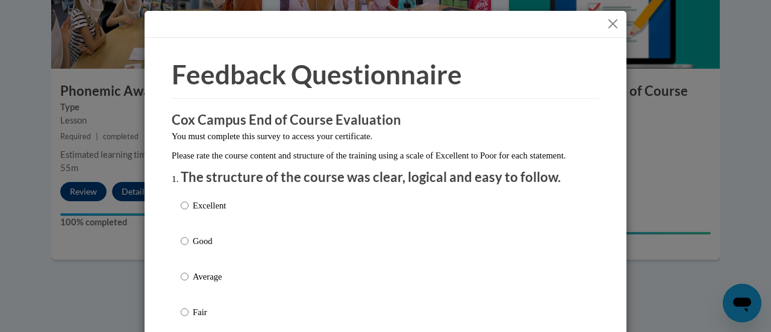
click at [605, 25] on button "Close" at bounding box center [612, 23] width 15 height 15
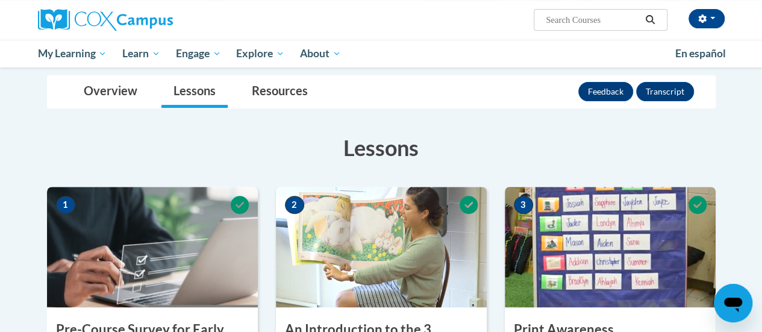
scroll to position [110, 0]
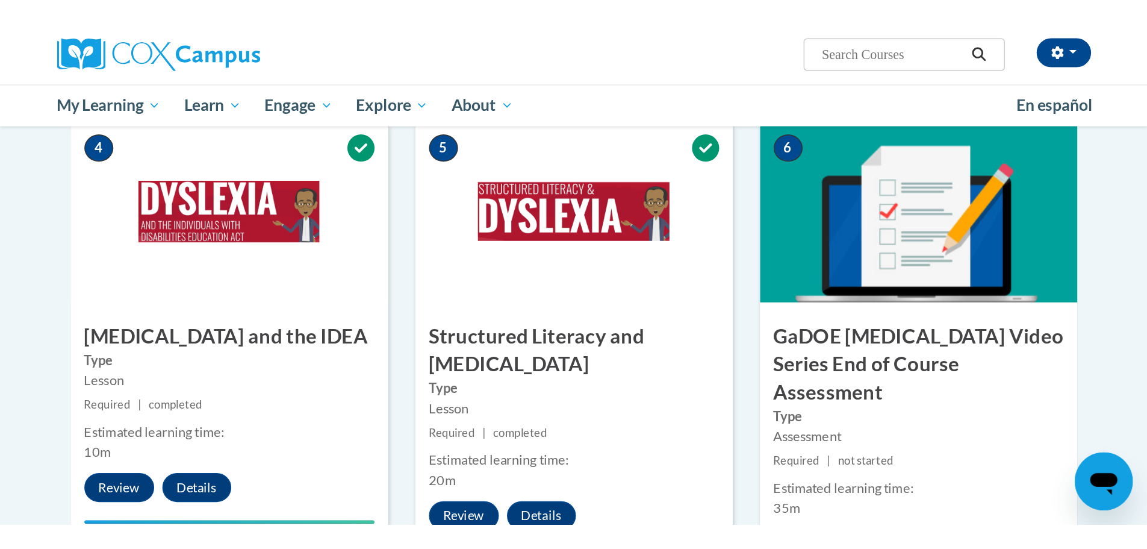
scroll to position [655, 0]
